Goal: Navigation & Orientation: Find specific page/section

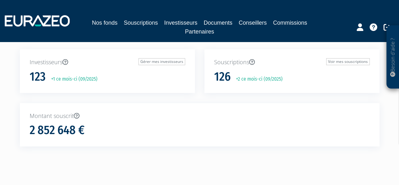
scroll to position [72, 0]
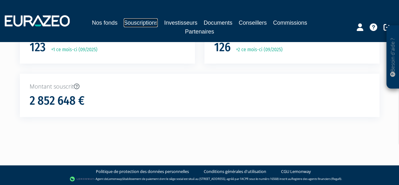
click at [148, 25] on link "Souscriptions" at bounding box center [141, 22] width 34 height 9
click at [146, 20] on link "Souscriptions" at bounding box center [141, 22] width 34 height 9
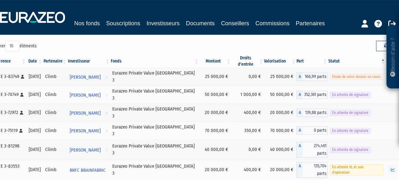
scroll to position [126, 0]
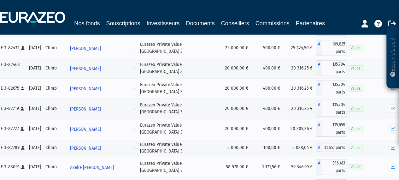
scroll to position [2061, 0]
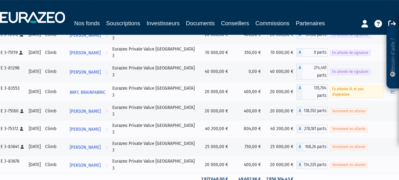
scroll to position [105, 0]
